Goal: Check status: Check status

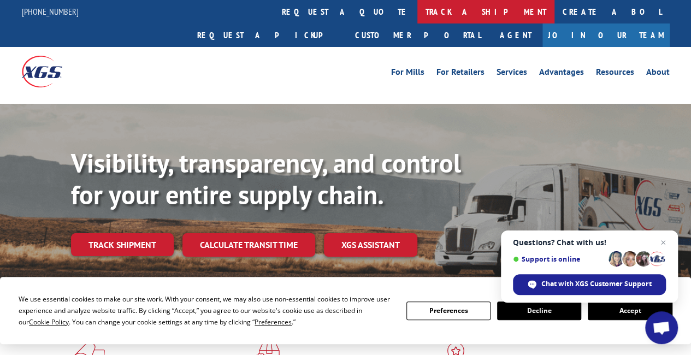
click at [418, 11] on link "track a shipment" at bounding box center [486, 12] width 137 height 24
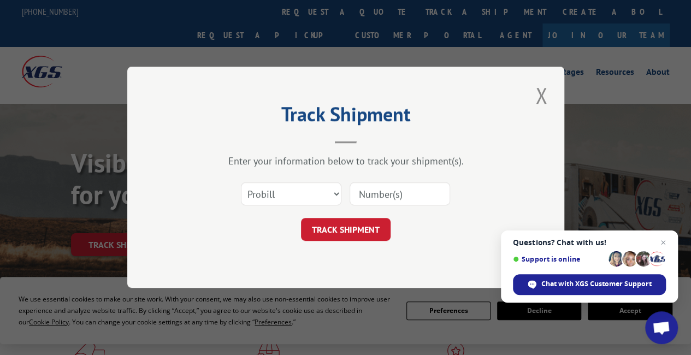
click at [397, 199] on input at bounding box center [400, 194] width 101 height 23
paste input "523816627"
type input "523816627"
click at [332, 226] on button "TRACK SHIPMENT" at bounding box center [346, 230] width 90 height 23
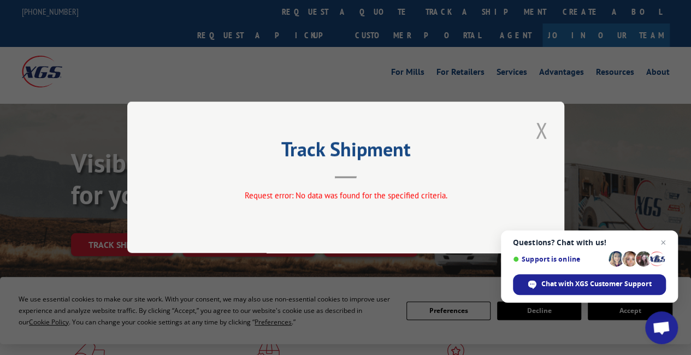
click at [539, 130] on button "Close modal" at bounding box center [541, 130] width 19 height 30
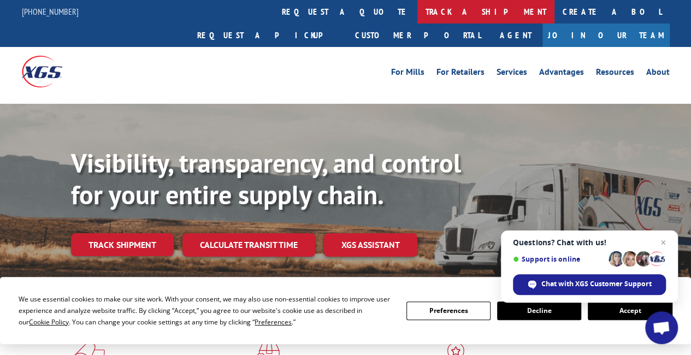
click at [418, 11] on link "track a shipment" at bounding box center [486, 12] width 137 height 24
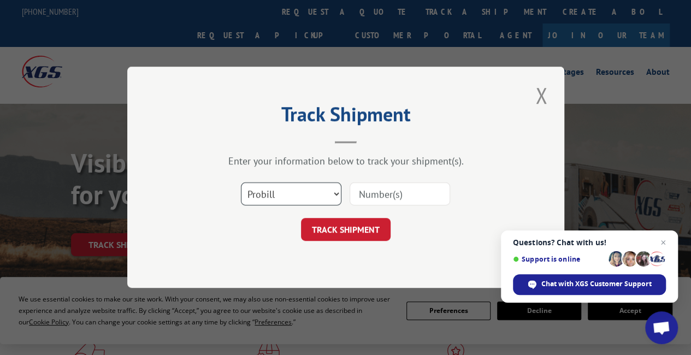
click at [313, 191] on select "Select category... Probill BOL PO" at bounding box center [291, 194] width 101 height 23
select select "bol"
click at [241, 183] on select "Select category... Probill BOL PO" at bounding box center [291, 194] width 101 height 23
click at [397, 187] on input at bounding box center [400, 194] width 101 height 23
paste input "523816627"
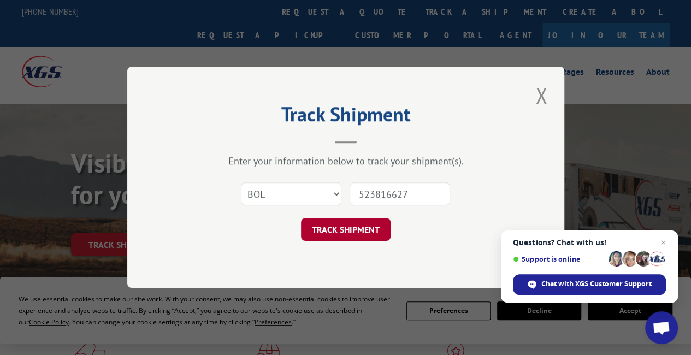
type input "523816627"
click at [336, 228] on button "TRACK SHIPMENT" at bounding box center [346, 230] width 90 height 23
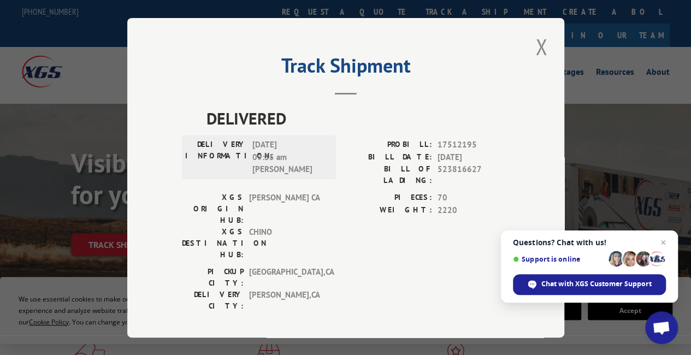
click at [461, 148] on span "17512195" at bounding box center [474, 145] width 72 height 13
click at [452, 159] on span "[DATE]" at bounding box center [474, 157] width 72 height 13
drag, startPoint x: 452, startPoint y: 159, endPoint x: 490, endPoint y: 173, distance: 40.6
click at [490, 173] on div "PROBILL: 17512195 BILL DATE: [DATE] BILL OF LADING: 523816627" at bounding box center [428, 163] width 164 height 48
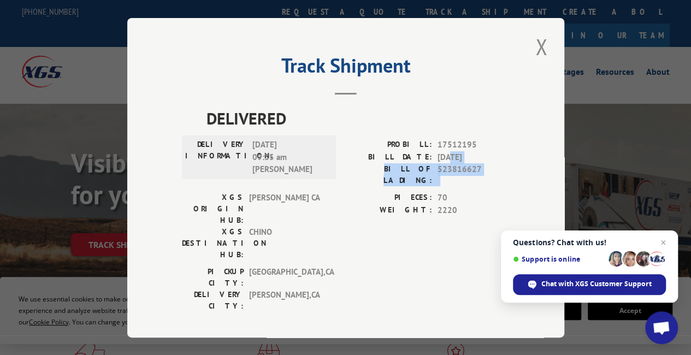
click at [490, 173] on span "523816627" at bounding box center [474, 174] width 72 height 23
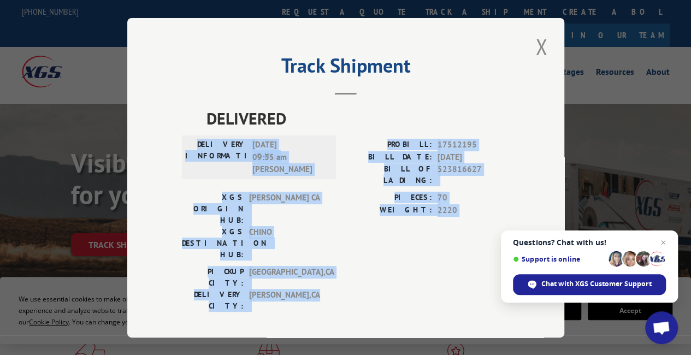
drag, startPoint x: 305, startPoint y: 119, endPoint x: 413, endPoint y: 255, distance: 173.9
click at [413, 255] on div "DELIVERED DELIVERY INFORMATION: [DATE] 09:35 am [PERSON_NAME] PROBILL: 17512195…" at bounding box center [346, 212] width 328 height 212
click at [413, 266] on div "[GEOGRAPHIC_DATA]: [GEOGRAPHIC_DATA] , [GEOGRAPHIC_DATA]: [GEOGRAPHIC_DATA] , […" at bounding box center [346, 291] width 328 height 51
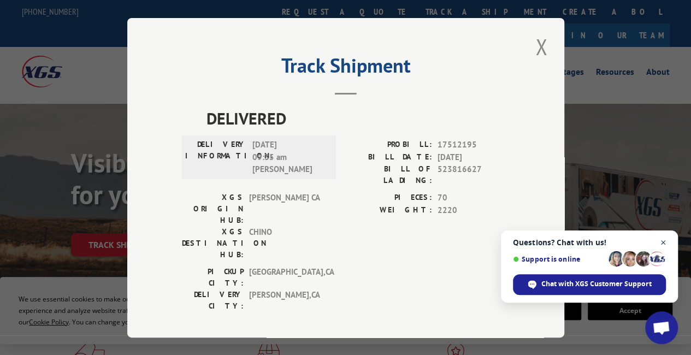
click at [665, 242] on span "Open chat" at bounding box center [664, 243] width 14 height 14
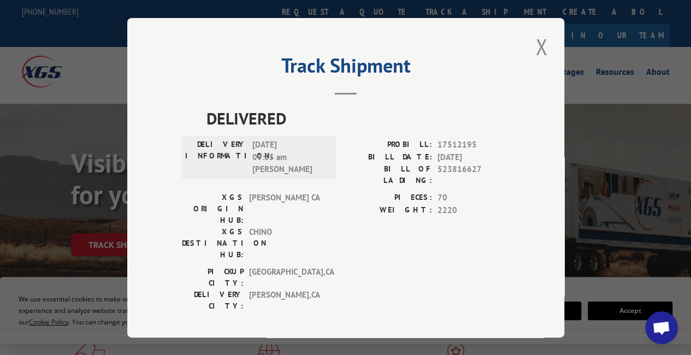
click at [258, 148] on span "[DATE] 09:35 am [PERSON_NAME]" at bounding box center [290, 157] width 74 height 37
